Goal: Information Seeking & Learning: Learn about a topic

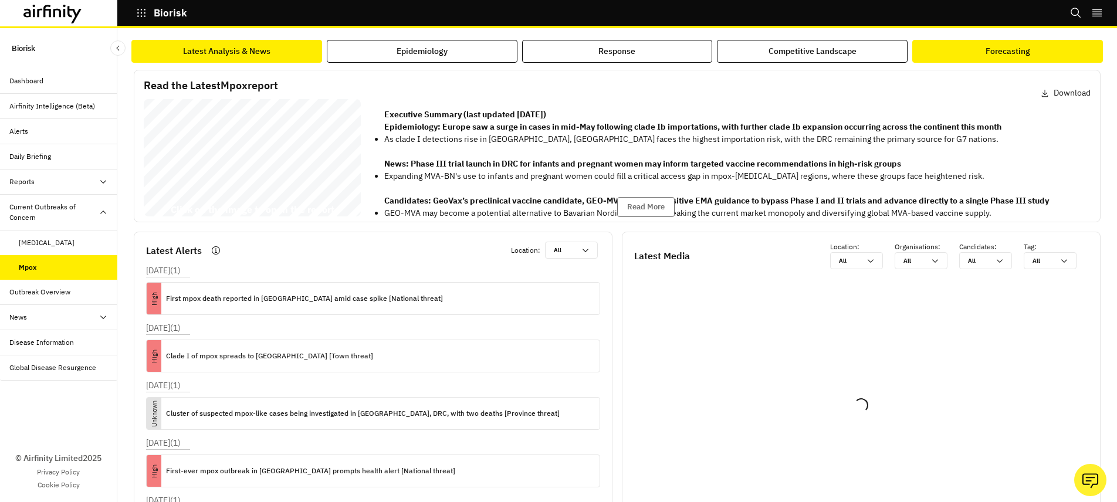
click at [944, 46] on button "Forecasting" at bounding box center [1007, 51] width 191 height 23
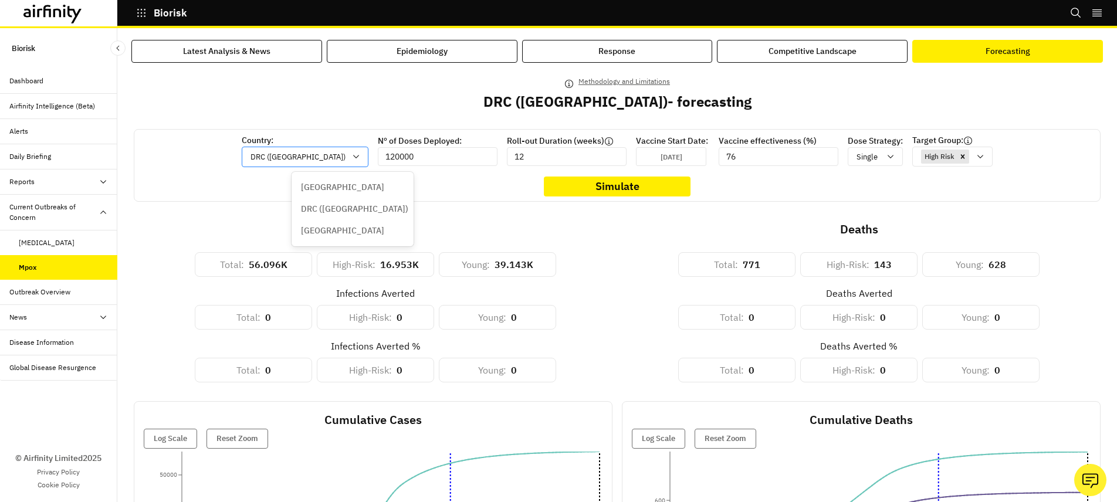
click at [361, 153] on div "DRC (Congo)" at bounding box center [305, 157] width 127 height 21
click at [322, 211] on p "DRC (Congo)" at bounding box center [354, 209] width 107 height 12
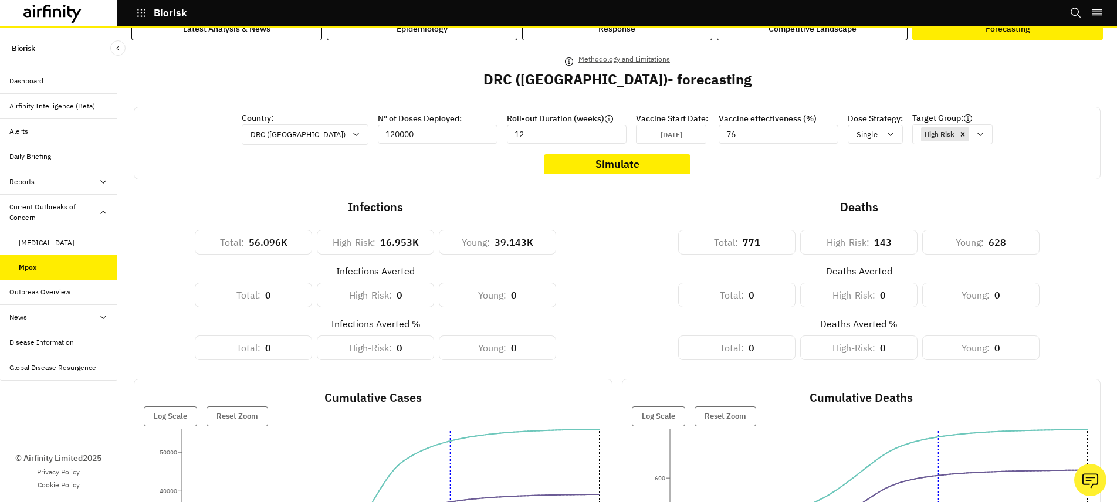
scroll to position [22, 0]
click at [856, 140] on p "Single" at bounding box center [866, 136] width 21 height 12
click at [818, 188] on p "Double" at bounding box center [820, 186] width 27 height 12
click at [727, 135] on input "76" at bounding box center [778, 135] width 120 height 19
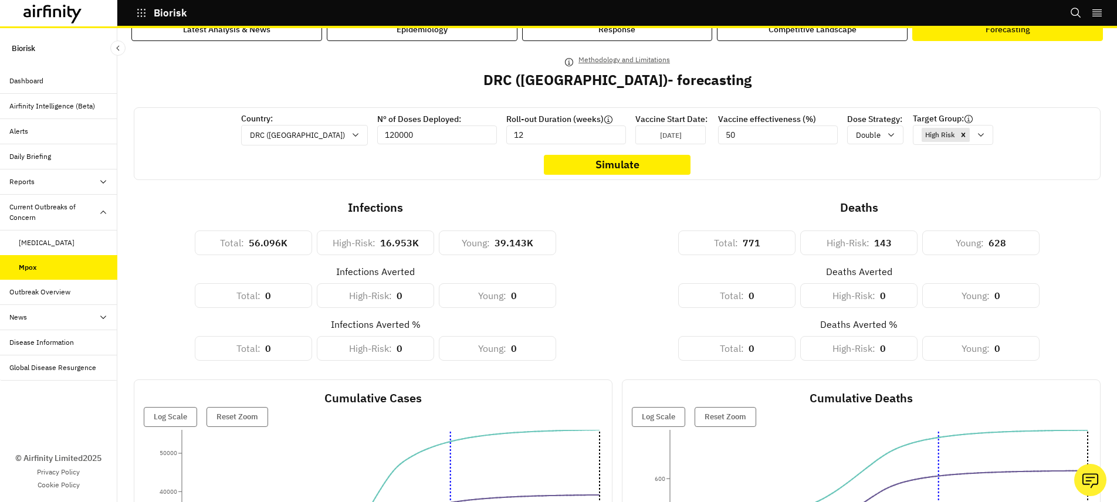
type input "50"
click at [714, 196] on div "Methodology and Limitations DRC (Congo) - forecasting Country: DRC (Congo) Nº o…" at bounding box center [617, 389] width 967 height 673
click at [643, 173] on button "Simulate" at bounding box center [617, 165] width 147 height 20
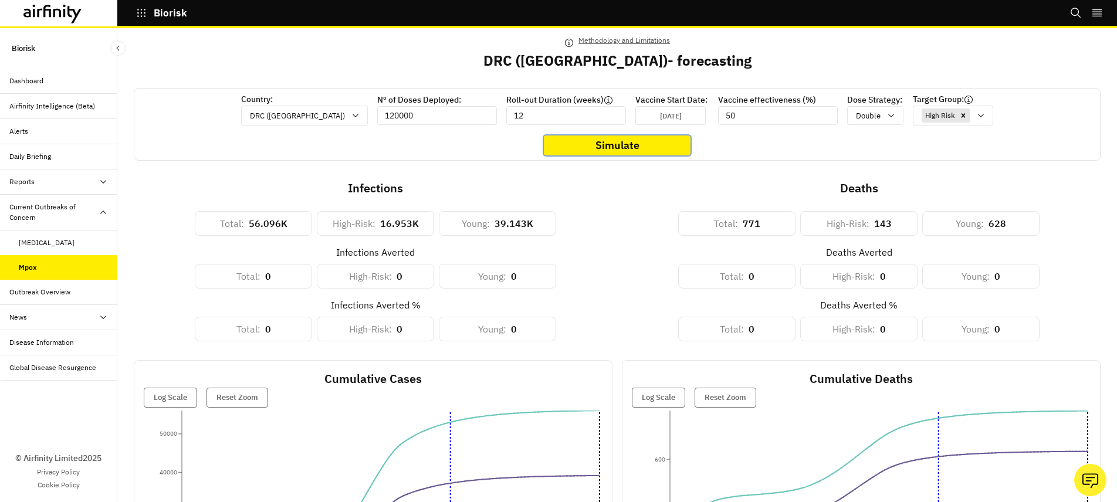
scroll to position [42, 0]
click at [140, 10] on icon "button" at bounding box center [141, 13] width 11 height 11
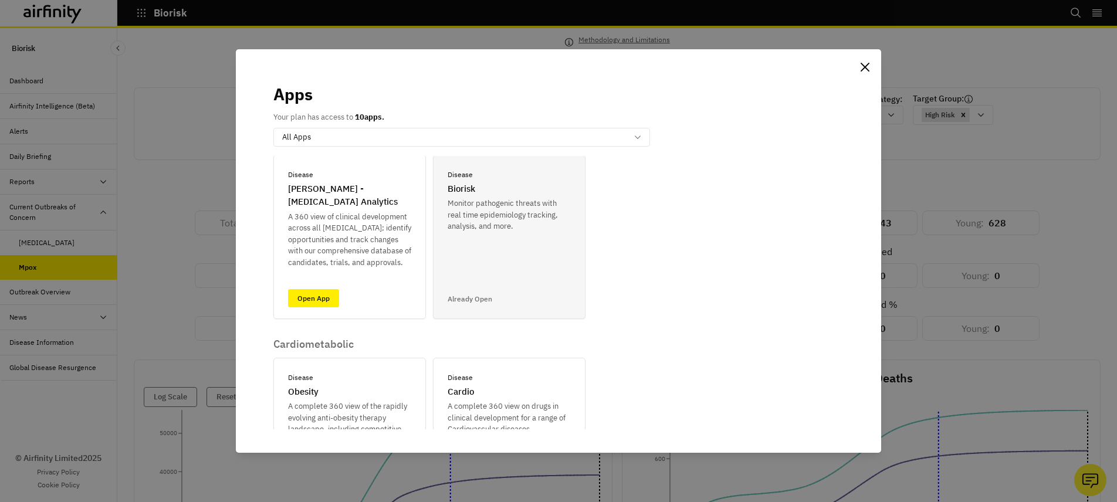
scroll to position [199, 0]
click at [309, 340] on p "Cardiometabolic" at bounding box center [429, 342] width 312 height 13
click at [324, 293] on link "Open App" at bounding box center [313, 296] width 51 height 18
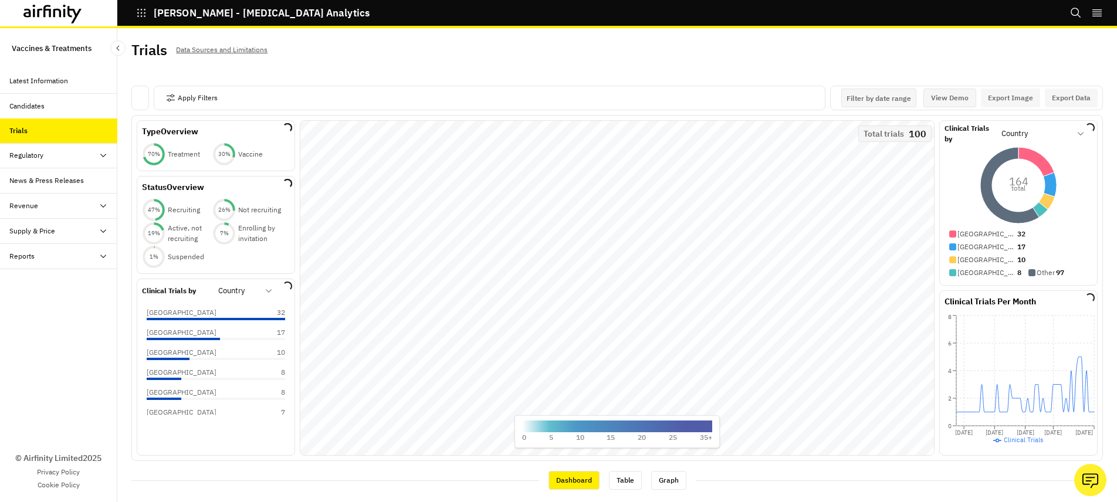
click at [36, 110] on div "Candidates" at bounding box center [26, 106] width 35 height 11
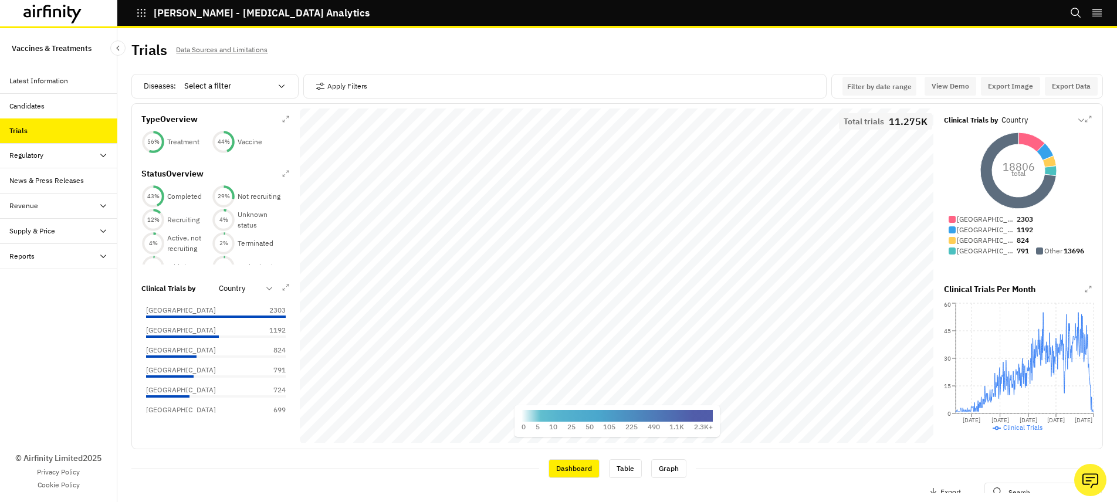
click at [102, 257] on icon at bounding box center [103, 256] width 9 height 9
click at [43, 304] on div "Research Briefs" at bounding box center [44, 306] width 50 height 11
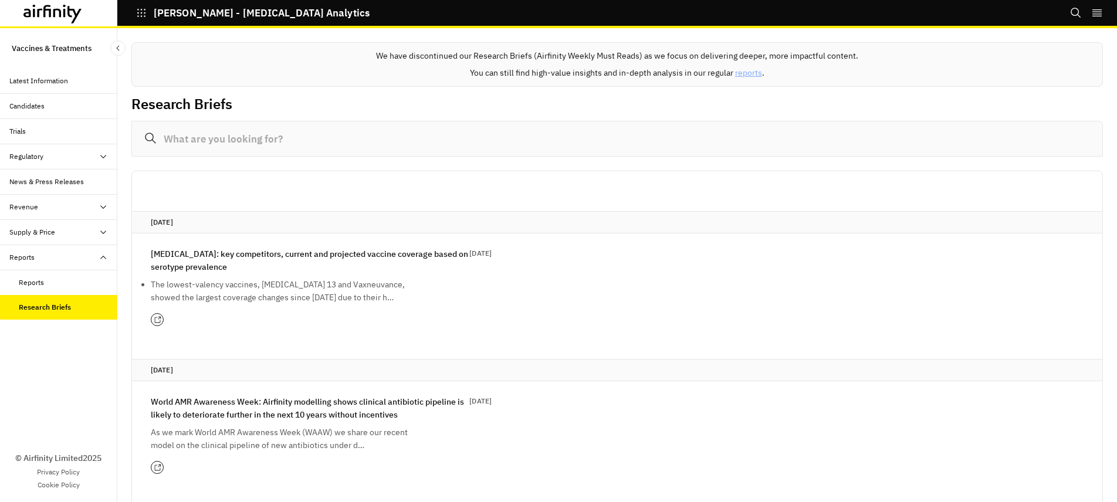
click at [29, 277] on div "Reports" at bounding box center [31, 282] width 25 height 11
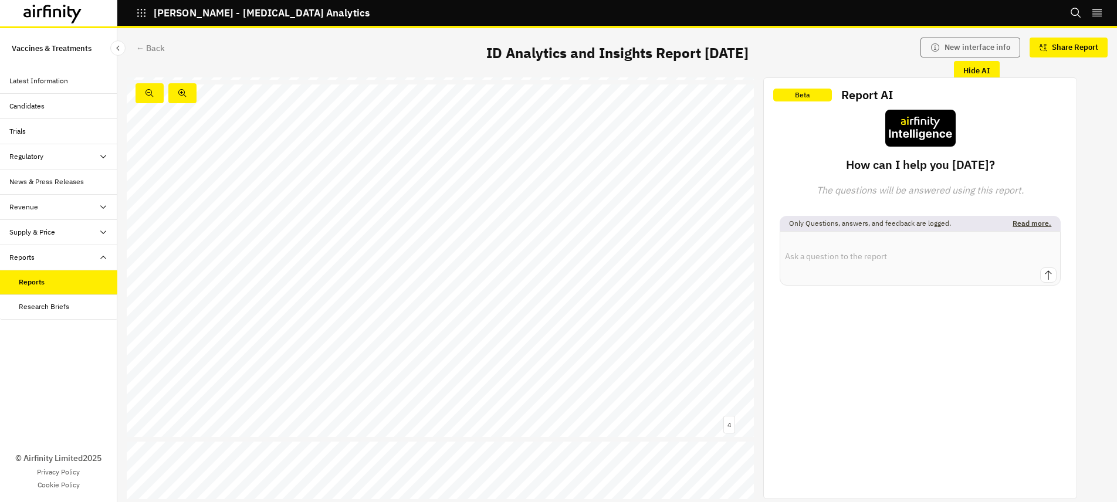
scroll to position [1081, 0]
click at [142, 18] on icon "button" at bounding box center [141, 13] width 11 height 11
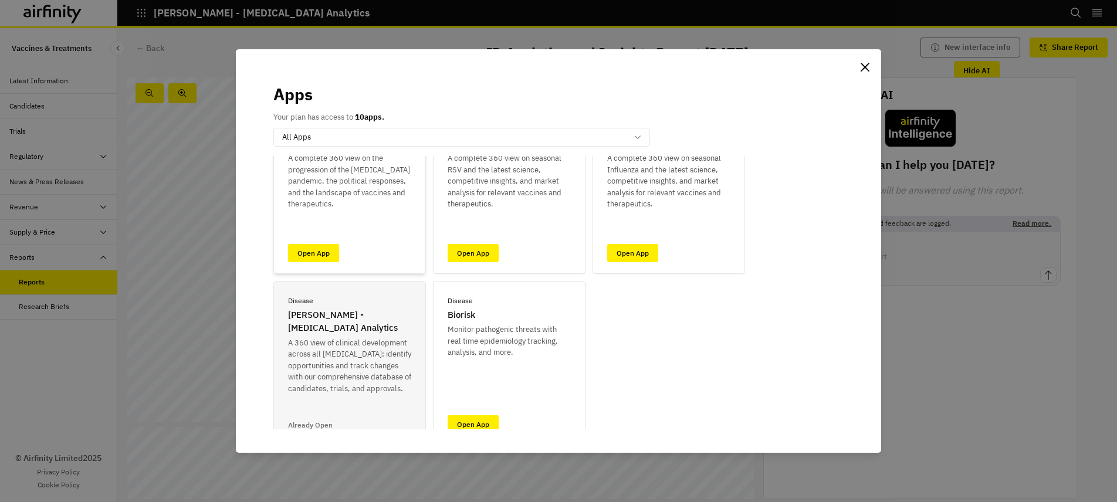
scroll to position [81, 0]
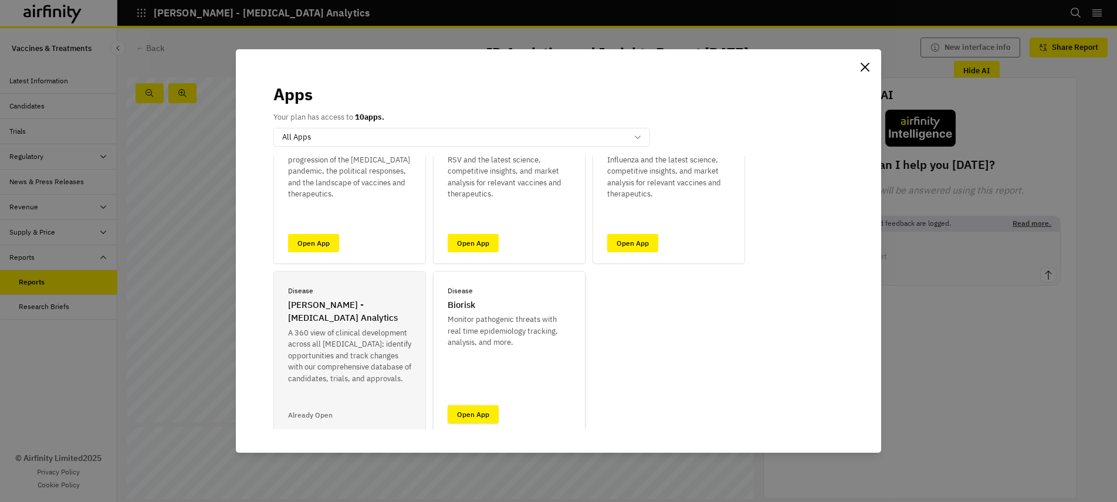
click at [464, 411] on link "Open App" at bounding box center [473, 414] width 51 height 18
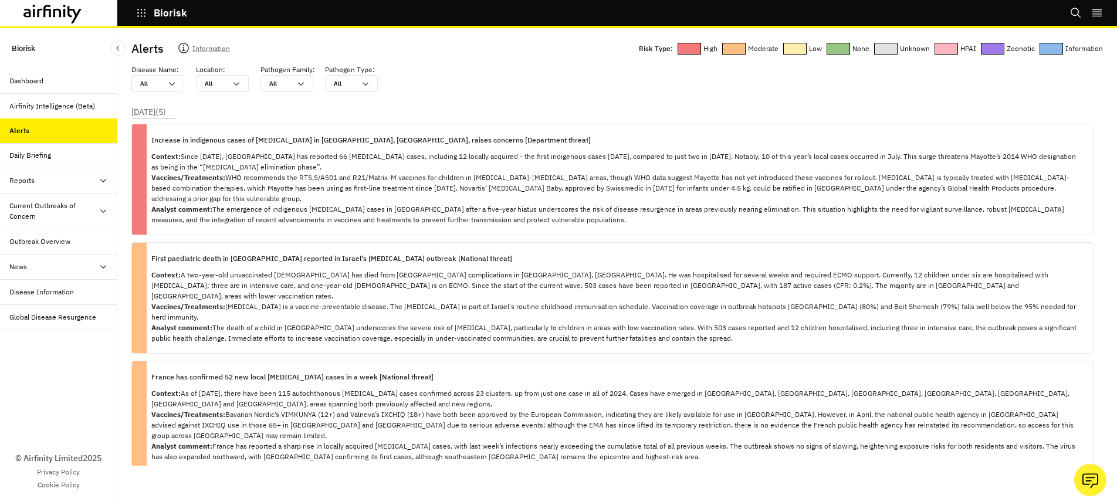
click at [76, 250] on div "Outbreak Overview" at bounding box center [58, 241] width 117 height 25
